Goal: Use online tool/utility: Utilize a website feature to perform a specific function

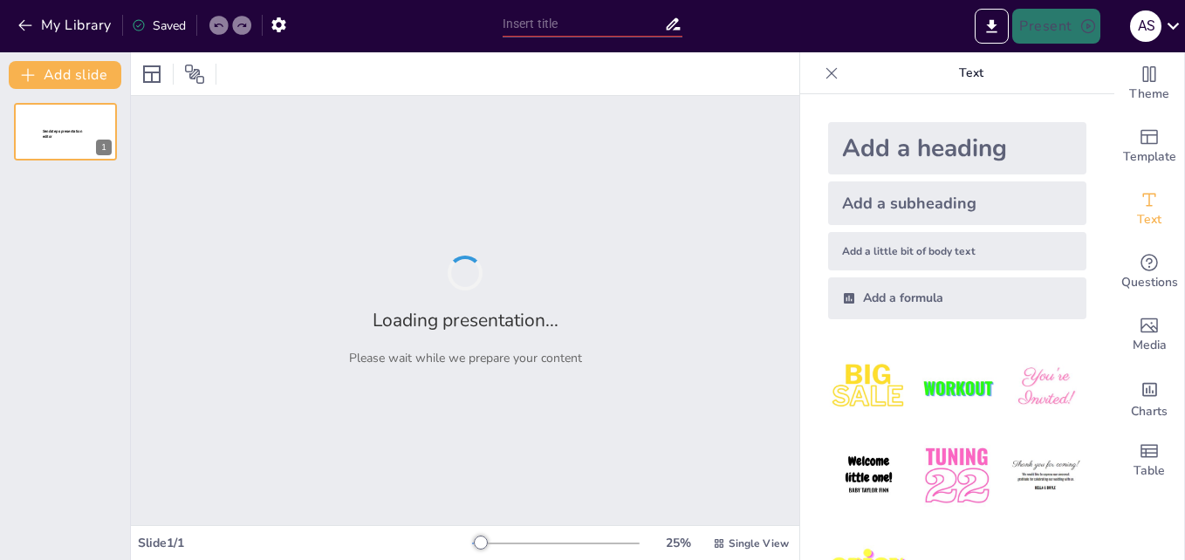
type input "New Sendsteps"
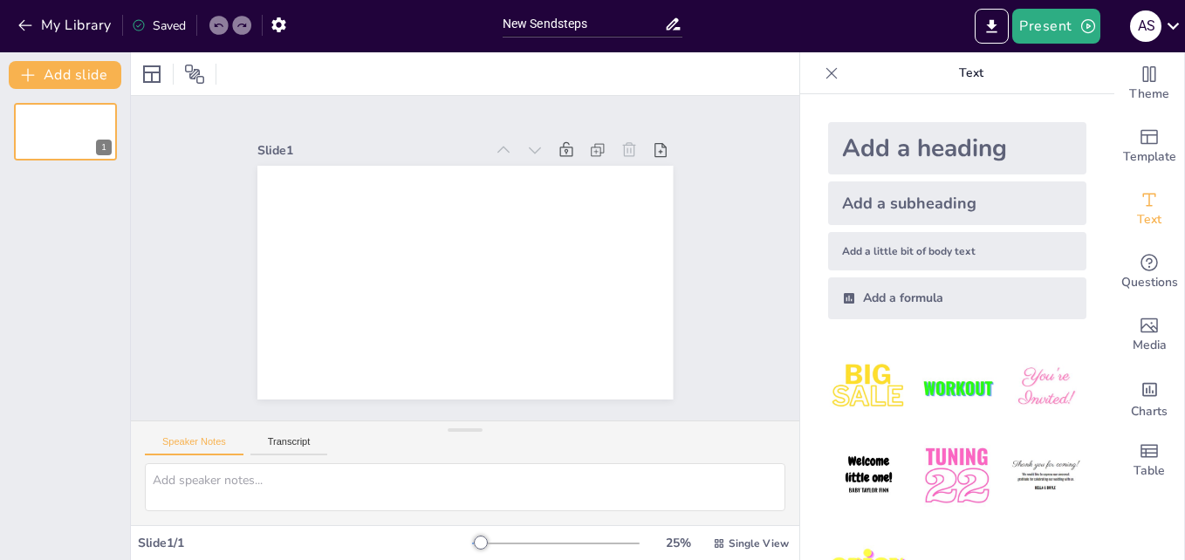
drag, startPoint x: 990, startPoint y: 90, endPoint x: 1083, endPoint y: 68, distance: 95.9
click at [1083, 68] on p "Text" at bounding box center [971, 73] width 251 height 42
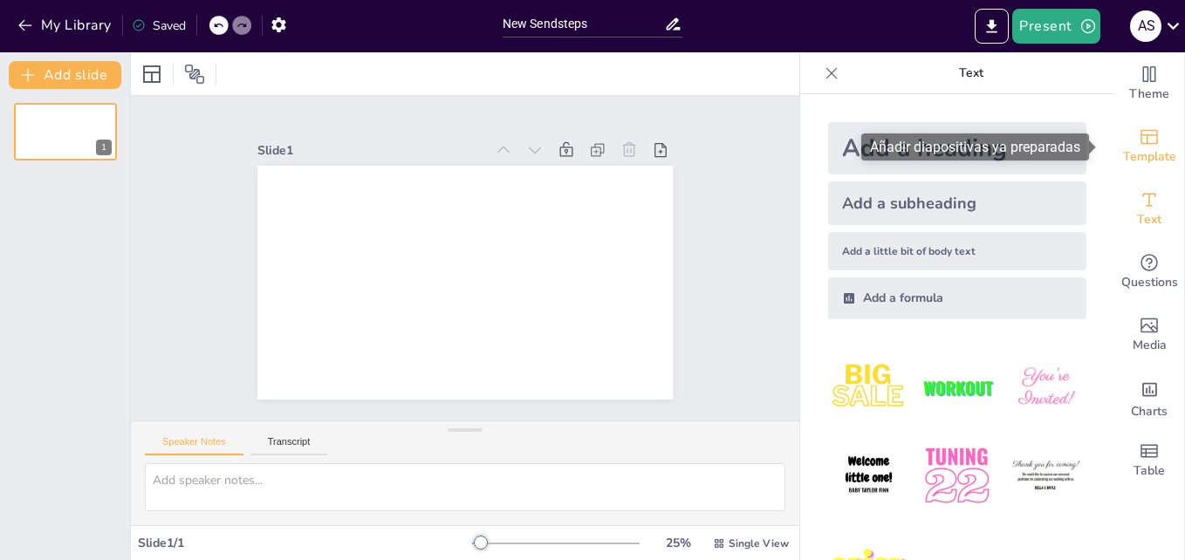
click at [1141, 135] on icon "Add ready made slides" at bounding box center [1149, 137] width 17 height 15
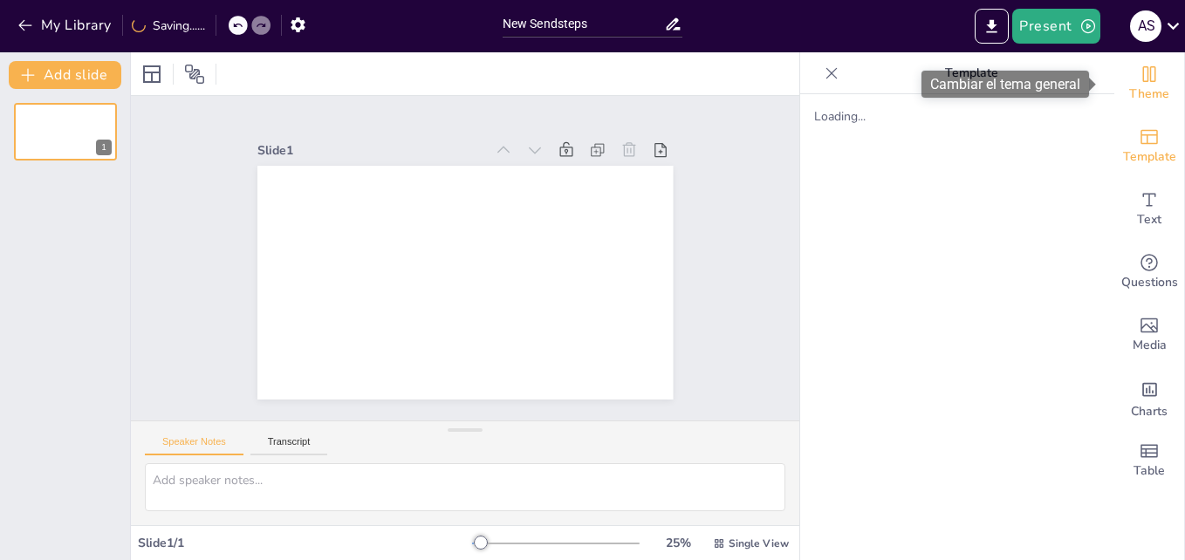
click at [1142, 108] on div "Theme" at bounding box center [1149, 83] width 70 height 63
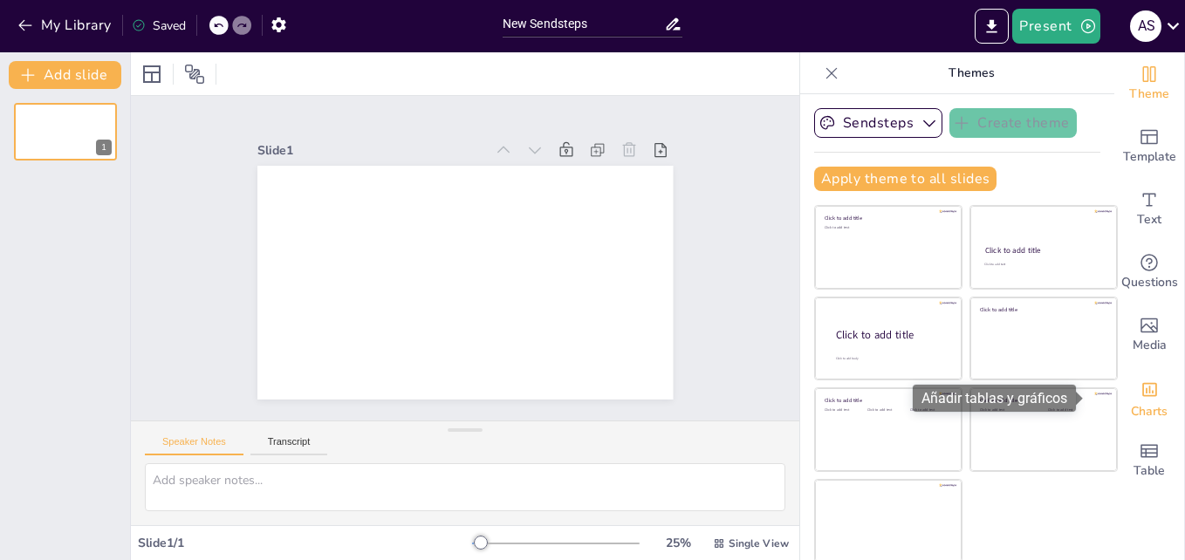
click at [1141, 388] on icon "Add charts and graphs" at bounding box center [1150, 389] width 18 height 18
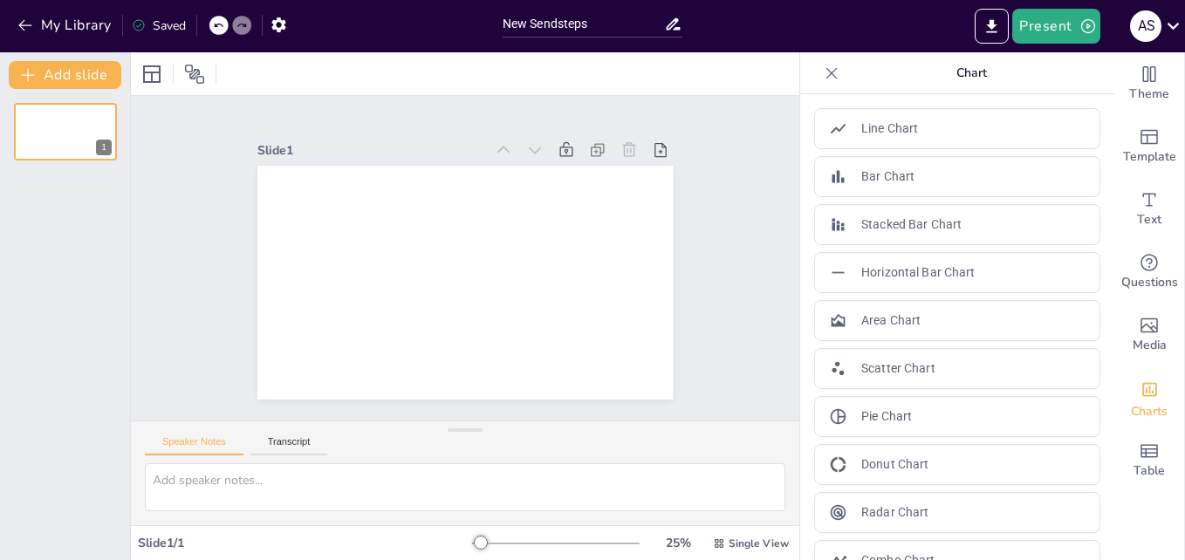
drag, startPoint x: 1096, startPoint y: 275, endPoint x: 1097, endPoint y: 312, distance: 37.5
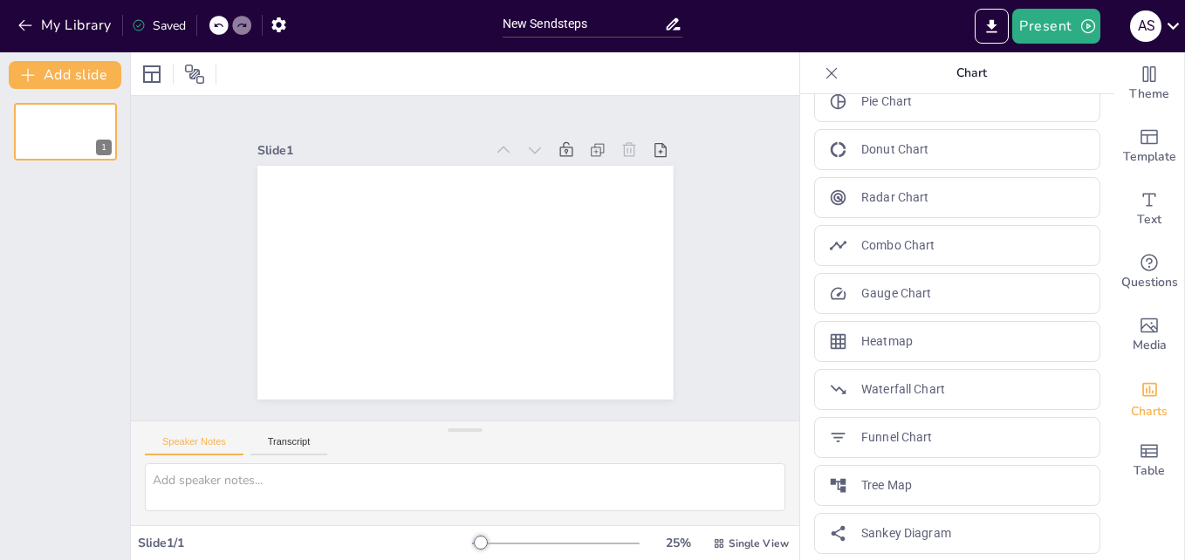
scroll to position [323, 0]
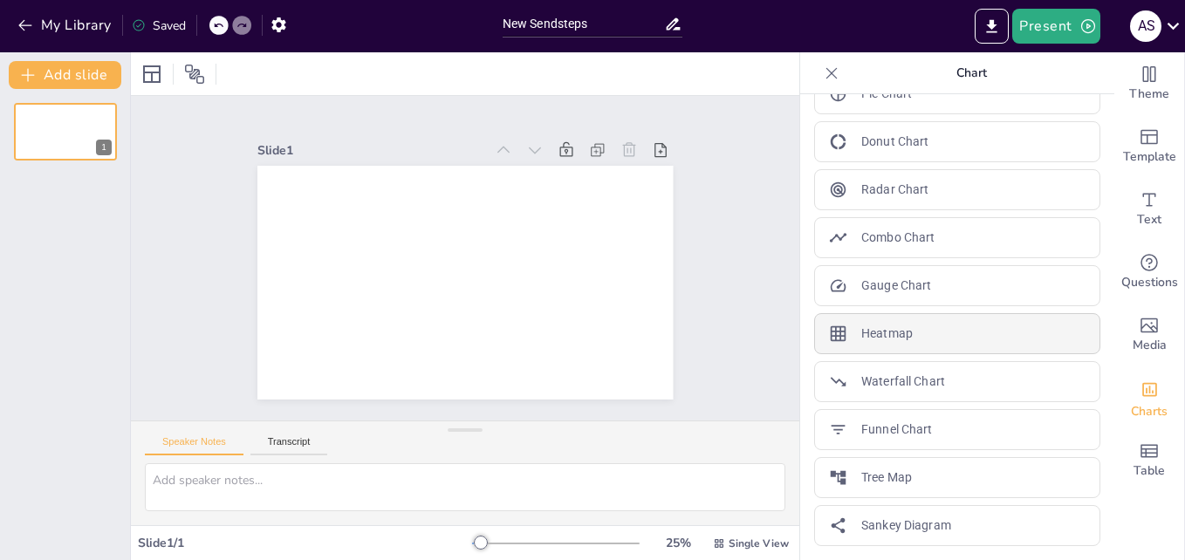
click at [861, 332] on p "Heatmap" at bounding box center [886, 334] width 51 height 18
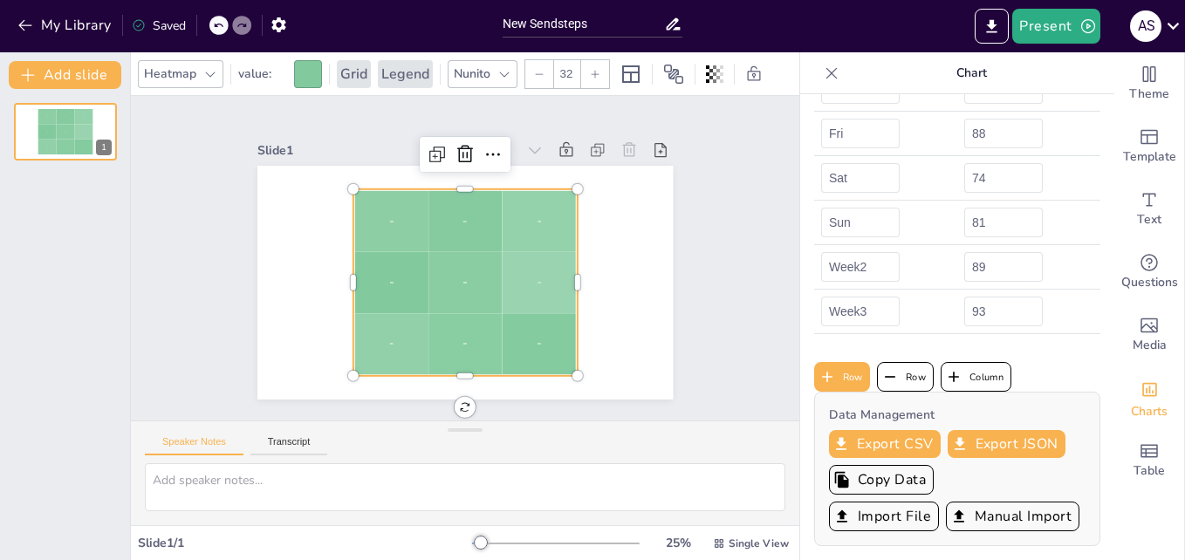
scroll to position [263, 0]
click at [676, 104] on div "Slide 1 85 92 78 96 88 74 81 89 93" at bounding box center [464, 257] width 731 height 655
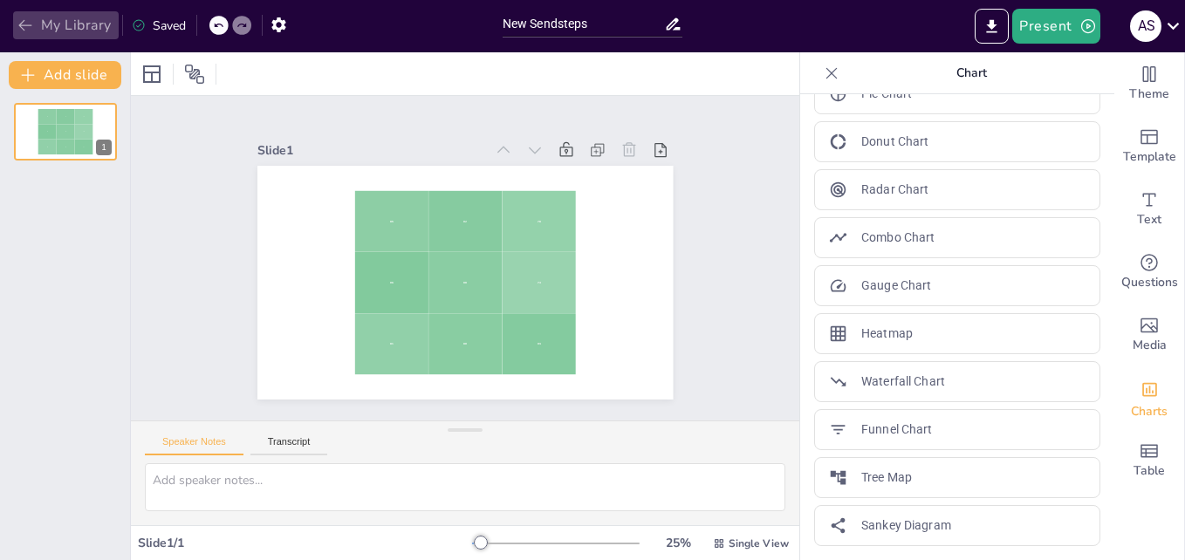
click at [24, 22] on icon "button" at bounding box center [24, 25] width 13 height 11
